Goal: Task Accomplishment & Management: Manage account settings

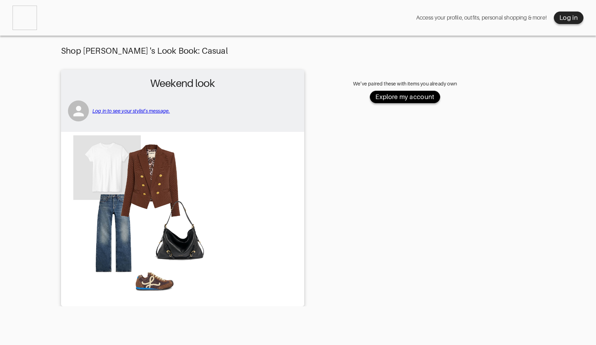
click at [392, 97] on div "Explore my account" at bounding box center [404, 97] width 59 height 8
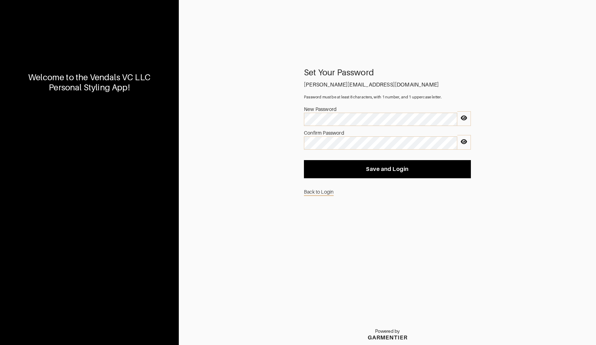
click at [463, 122] on div at bounding box center [464, 118] width 14 height 15
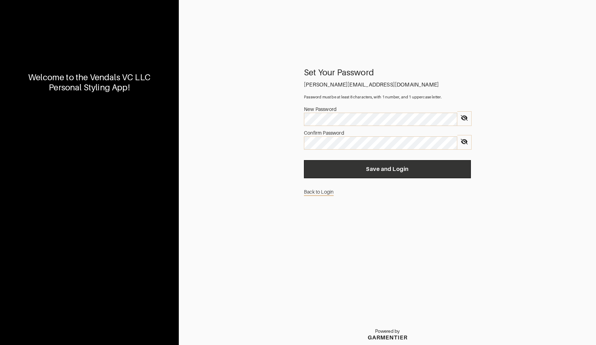
click at [344, 168] on span "Save and Login" at bounding box center [388, 169] width 156 height 7
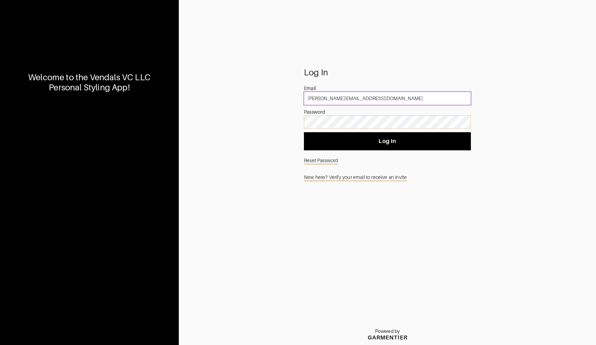
type input "[PERSON_NAME][EMAIL_ADDRESS][DOMAIN_NAME]"
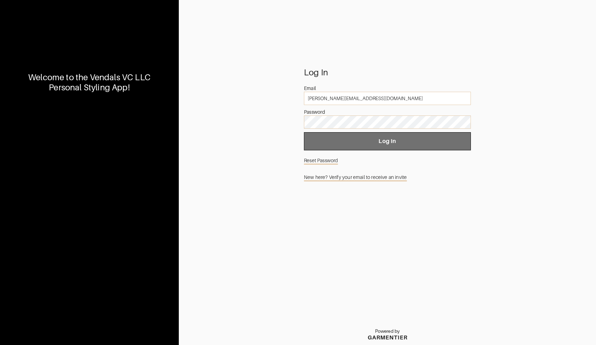
click at [380, 138] on span "Log In" at bounding box center [388, 141] width 156 height 7
click at [360, 143] on span "Log In" at bounding box center [388, 141] width 156 height 7
click at [365, 145] on button "Log In" at bounding box center [387, 141] width 167 height 18
